Goal: Find specific page/section: Find specific page/section

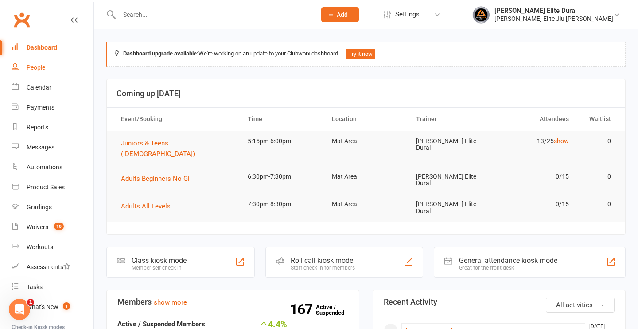
click at [35, 66] on div "People" at bounding box center [36, 67] width 19 height 7
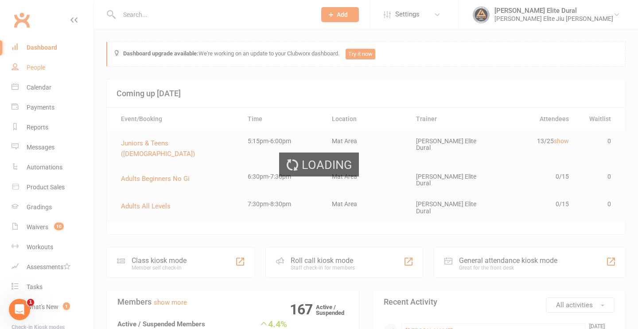
select select "100"
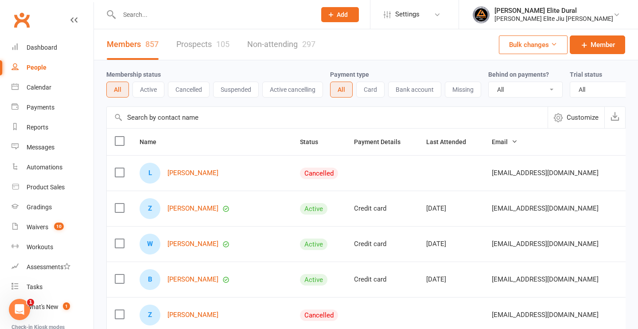
click at [160, 15] on input "text" at bounding box center [213, 14] width 193 height 12
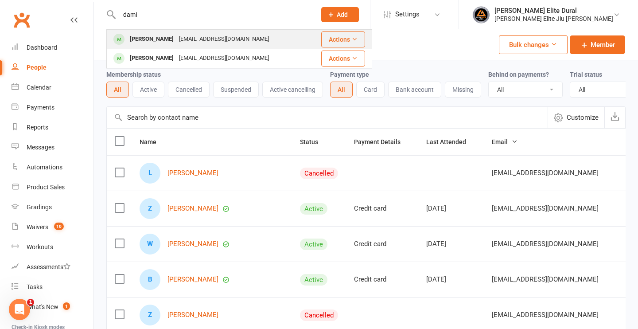
type input "dami"
click at [154, 42] on div "[PERSON_NAME]" at bounding box center [151, 39] width 49 height 13
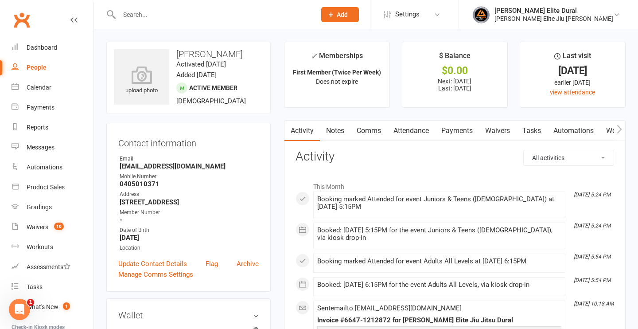
click at [414, 130] on link "Attendance" at bounding box center [412, 131] width 48 height 20
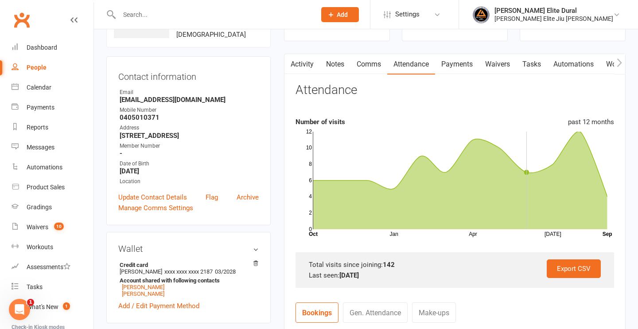
scroll to position [78, 0]
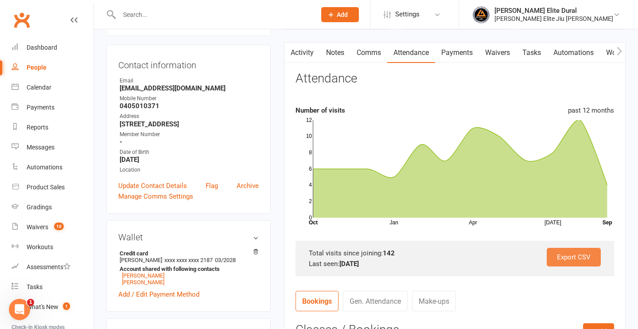
click at [566, 257] on link "Export CSV" at bounding box center [574, 257] width 54 height 19
